Goal: Task Accomplishment & Management: Use online tool/utility

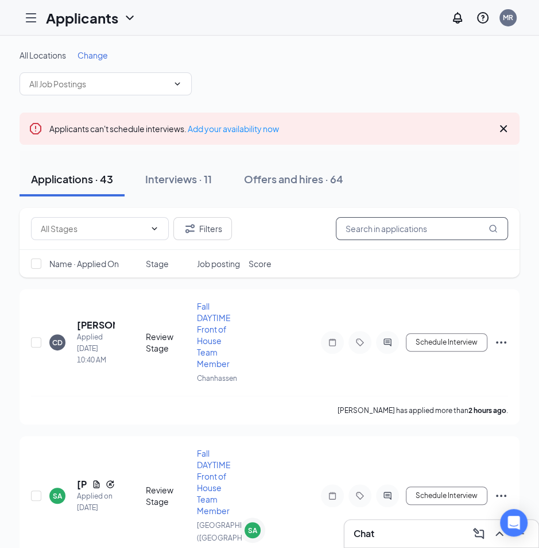
click at [406, 234] on input "text" at bounding box center [422, 228] width 172 height 23
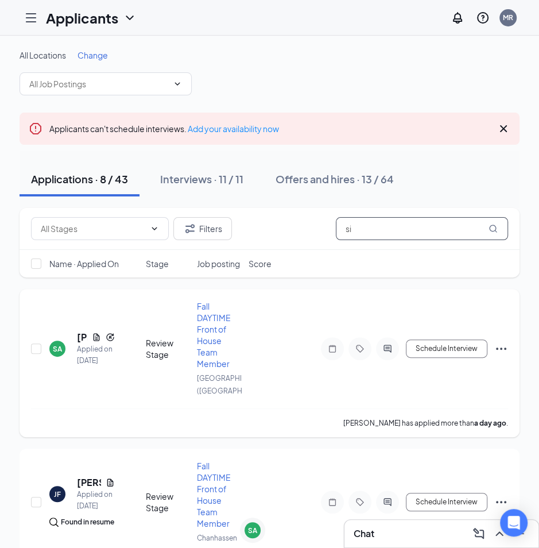
type input "si"
click at [59, 354] on div "SA" at bounding box center [57, 349] width 9 height 10
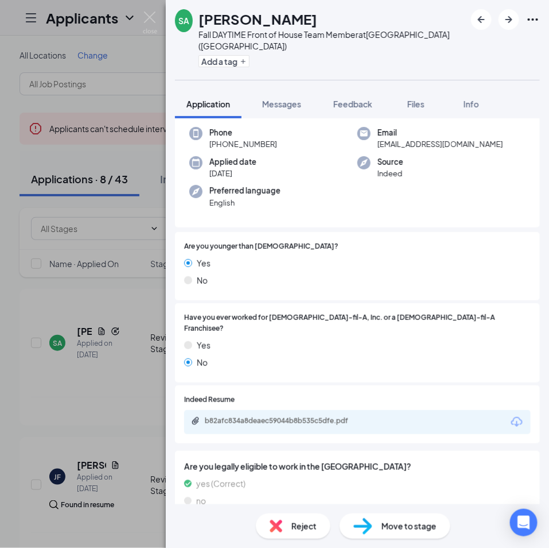
scroll to position [90, 0]
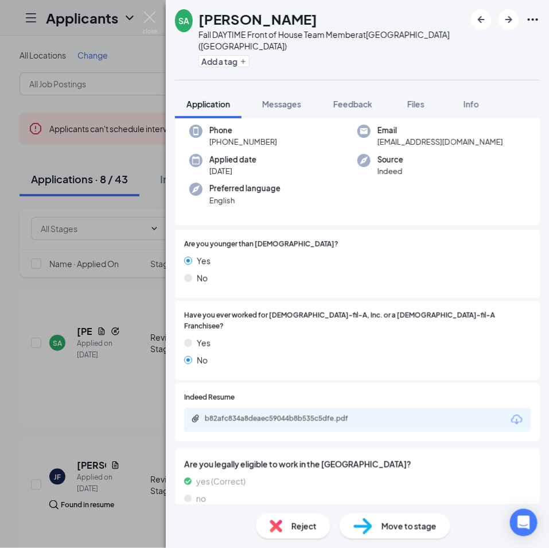
click at [98, 402] on div "SA [PERSON_NAME] Fall DAYTIME Front of House Team Member at [GEOGRAPHIC_DATA] (…" at bounding box center [274, 274] width 549 height 548
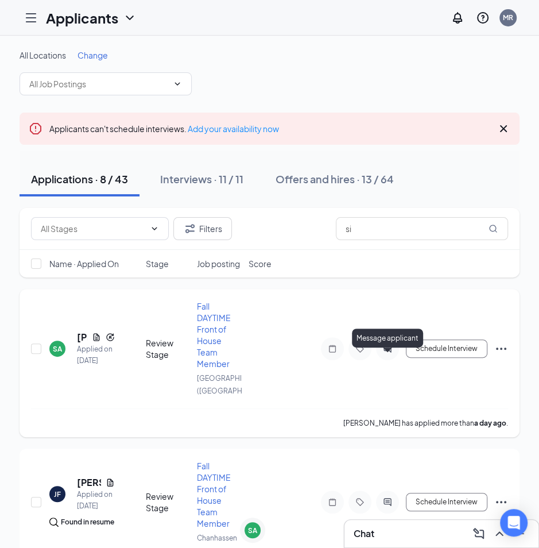
click at [395, 352] on div at bounding box center [387, 348] width 23 height 23
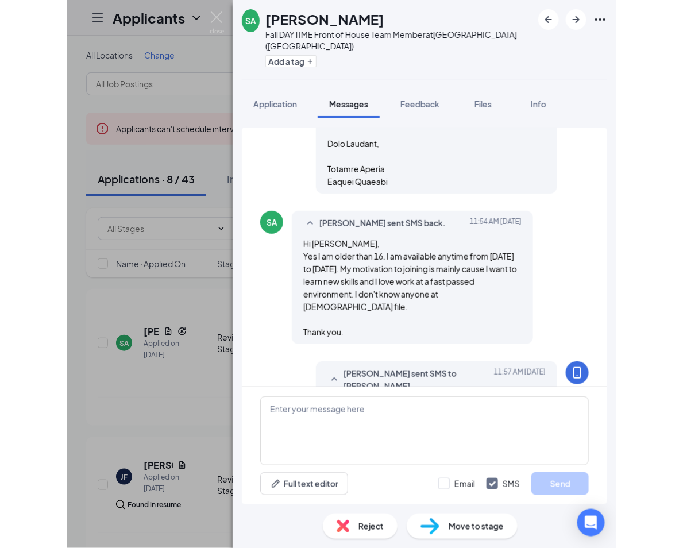
scroll to position [963, 0]
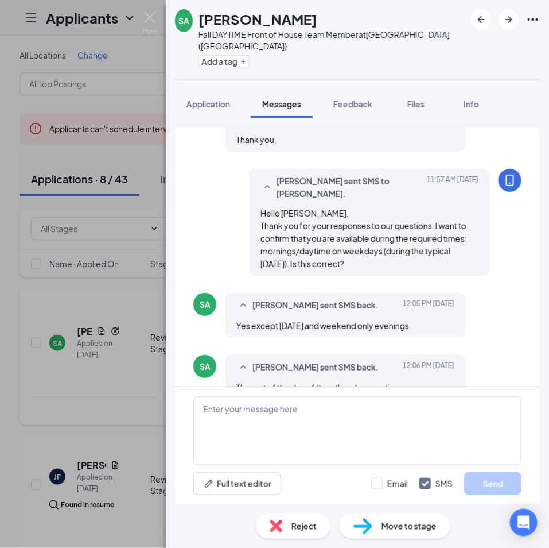
click at [117, 414] on div "SA [PERSON_NAME] Fall DAYTIME Front of House Team Member at [GEOGRAPHIC_DATA] (…" at bounding box center [274, 274] width 549 height 548
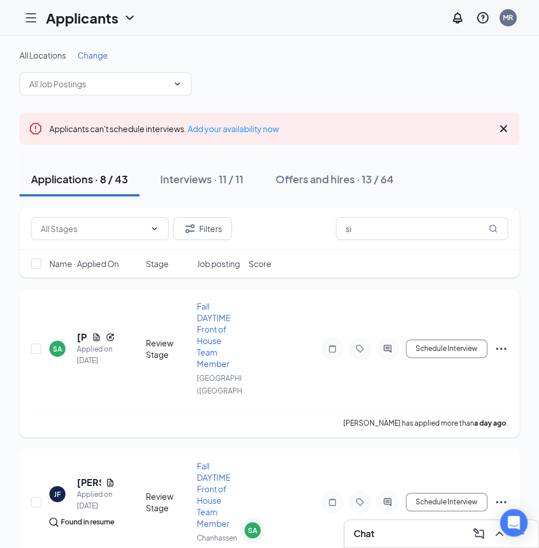
click at [286, 386] on div "SA [PERSON_NAME] Applied on [DATE] Review Stage Fall DAYTIME Front of House Tea…" at bounding box center [269, 354] width 477 height 108
click at [469, 358] on button "Schedule Interview" at bounding box center [447, 348] width 82 height 18
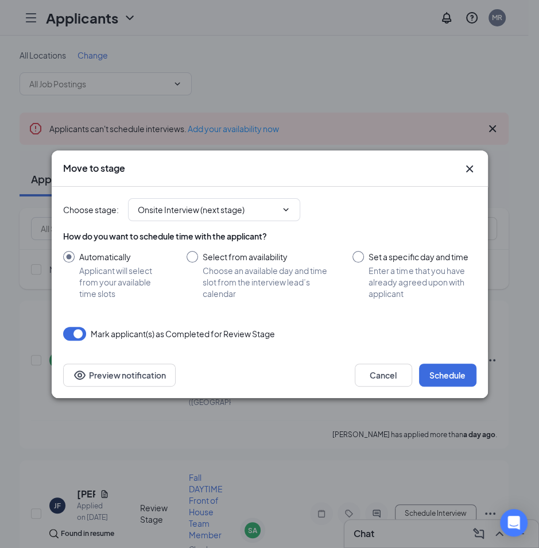
click at [475, 162] on icon "Cross" at bounding box center [470, 169] width 14 height 14
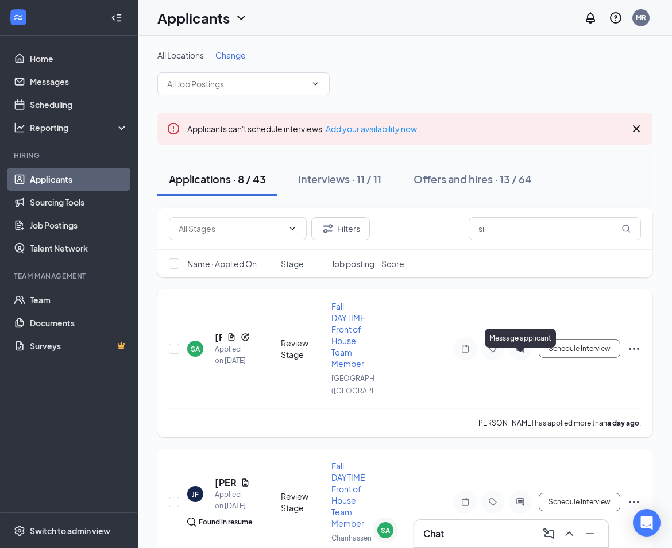
click at [522, 352] on icon "ActiveChat" at bounding box center [519, 347] width 7 height 7
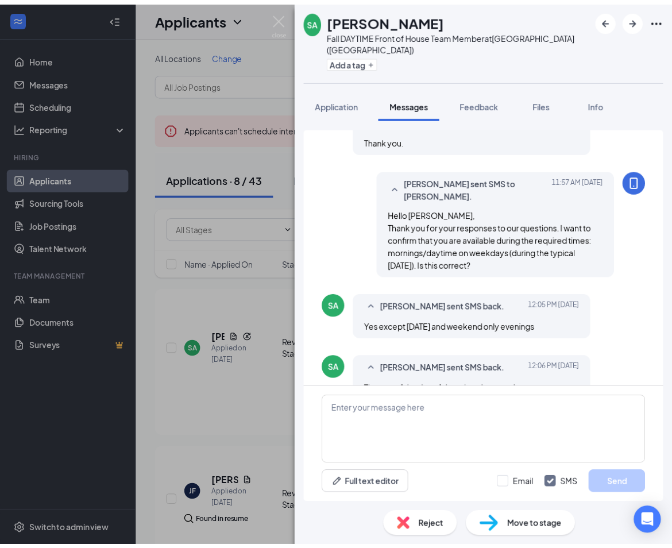
scroll to position [963, 0]
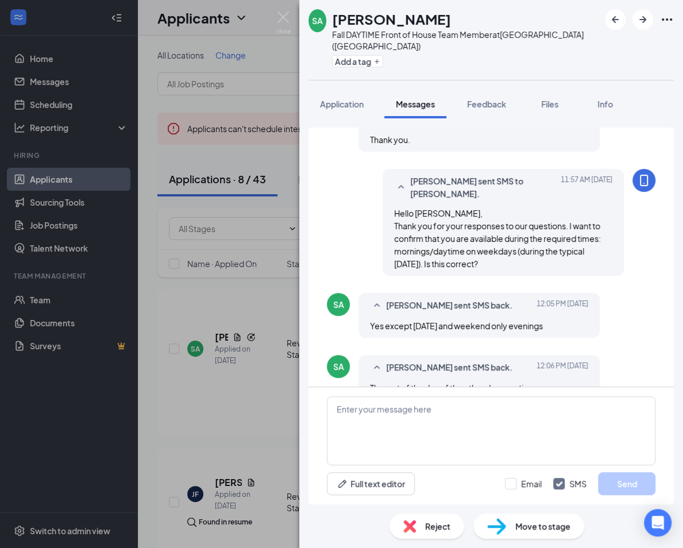
click at [264, 392] on div "SA [PERSON_NAME] Fall DAYTIME Front of House Team Member at [GEOGRAPHIC_DATA] (…" at bounding box center [341, 274] width 683 height 548
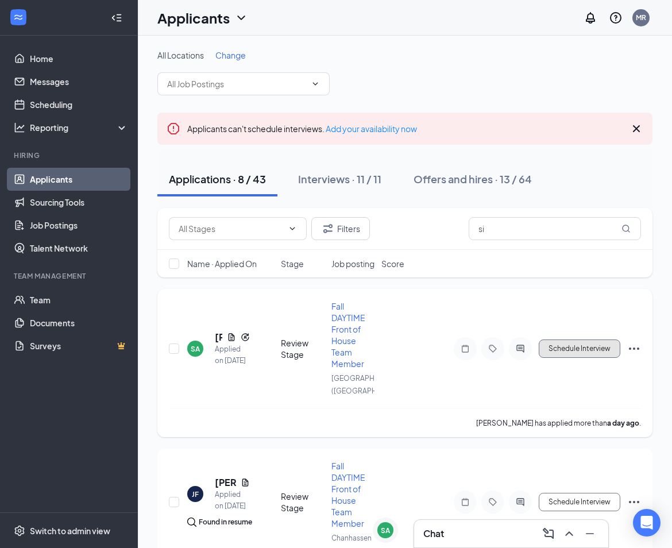
click at [549, 358] on button "Schedule Interview" at bounding box center [580, 348] width 82 height 18
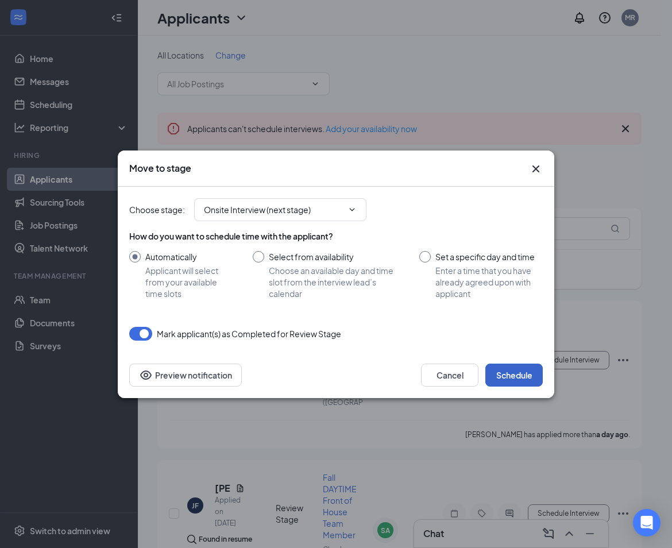
click at [505, 369] on button "Schedule" at bounding box center [513, 374] width 57 height 23
